Goal: Information Seeking & Learning: Learn about a topic

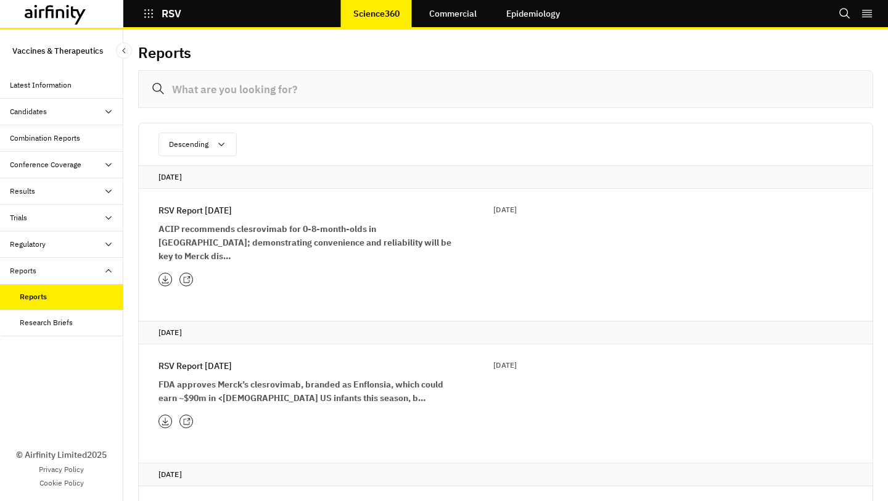
click at [241, 212] on div "RSV Report [DATE] [DATE] 2025" at bounding box center [337, 210] width 358 height 14
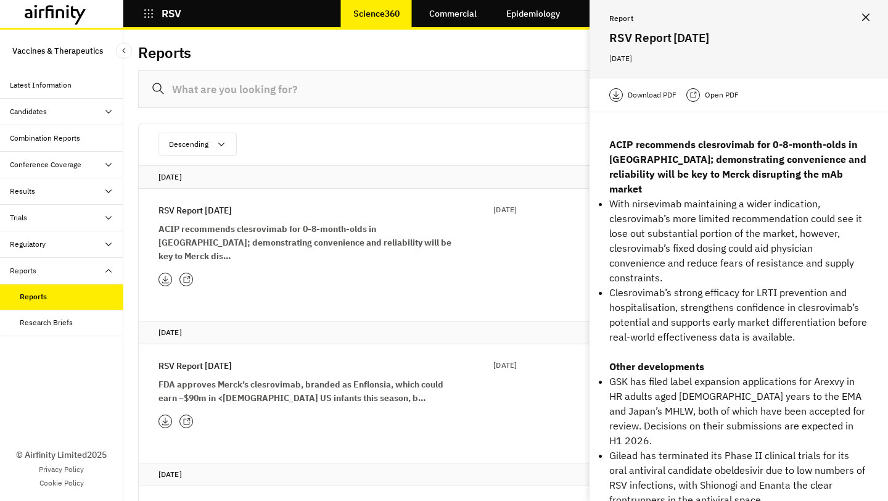
click at [646, 89] on p "Download PDF" at bounding box center [652, 95] width 49 height 12
click at [208, 359] on p "RSV Report 10th June" at bounding box center [194, 366] width 73 height 14
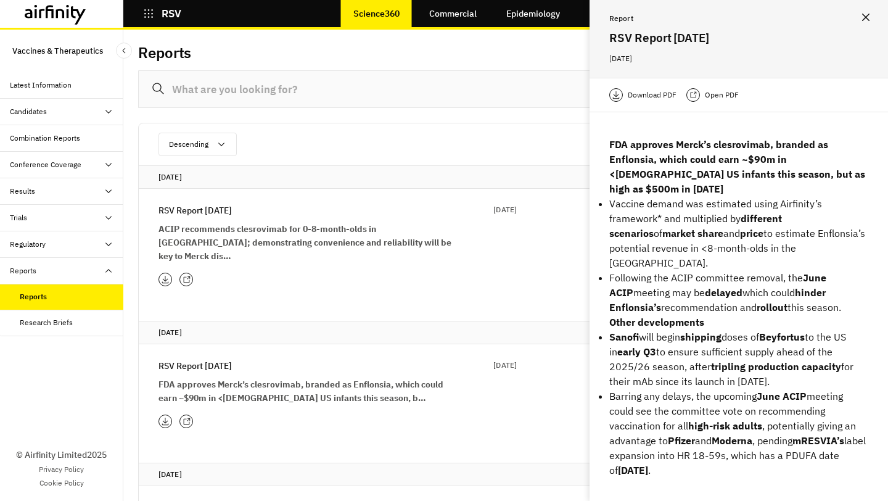
click at [643, 92] on p "Download PDF" at bounding box center [652, 95] width 49 height 12
click at [149, 15] on icon "button" at bounding box center [148, 13] width 11 height 11
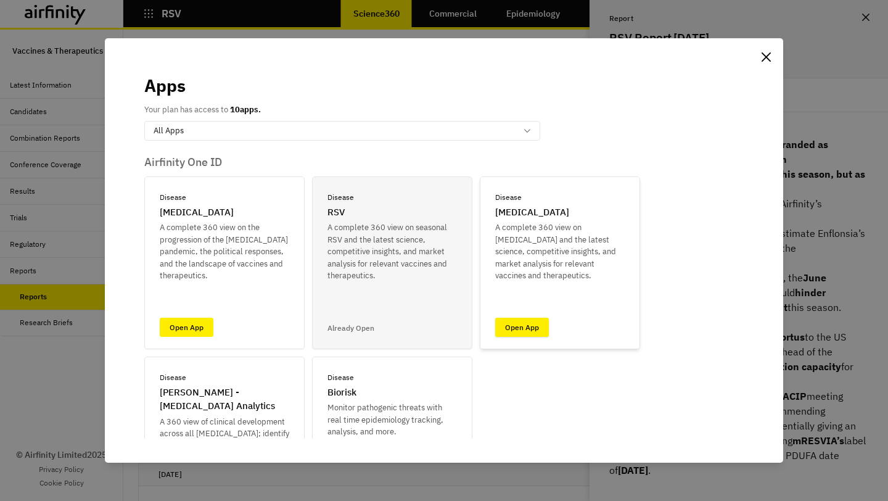
click at [524, 321] on link "Open App" at bounding box center [522, 327] width 54 height 19
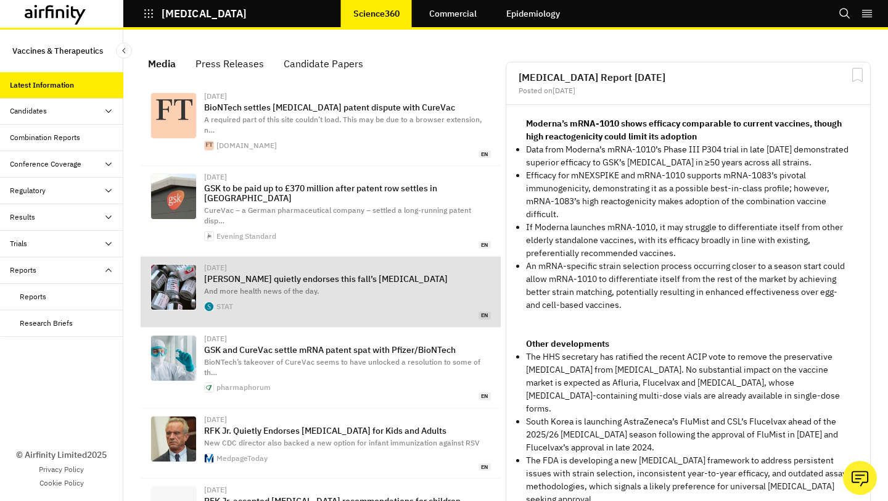
scroll to position [785, 370]
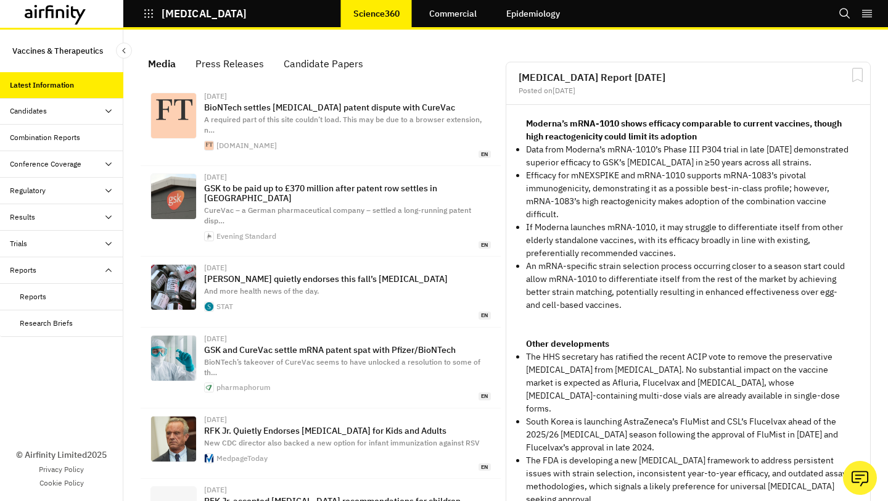
click at [48, 294] on div "Reports" at bounding box center [72, 296] width 104 height 11
